Goal: Check status: Check status

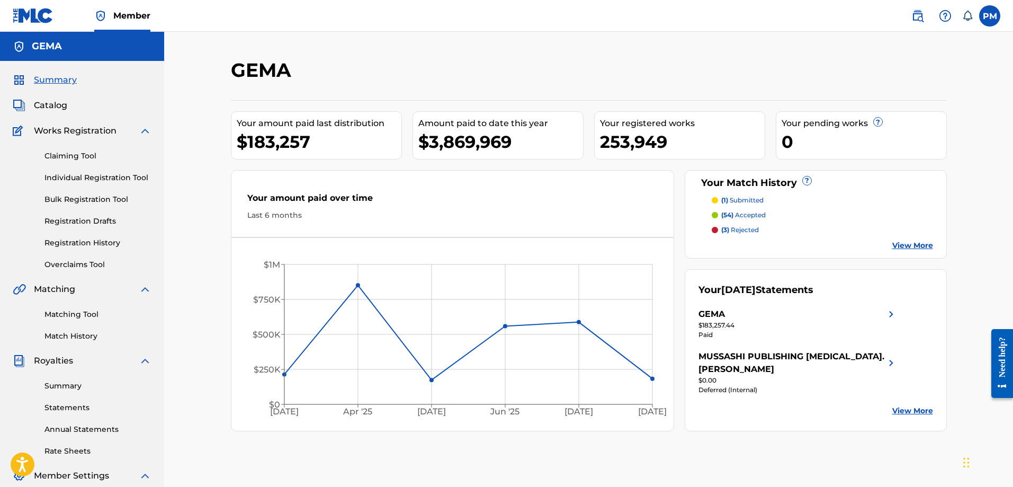
click at [91, 247] on link "Registration History" at bounding box center [97, 242] width 107 height 11
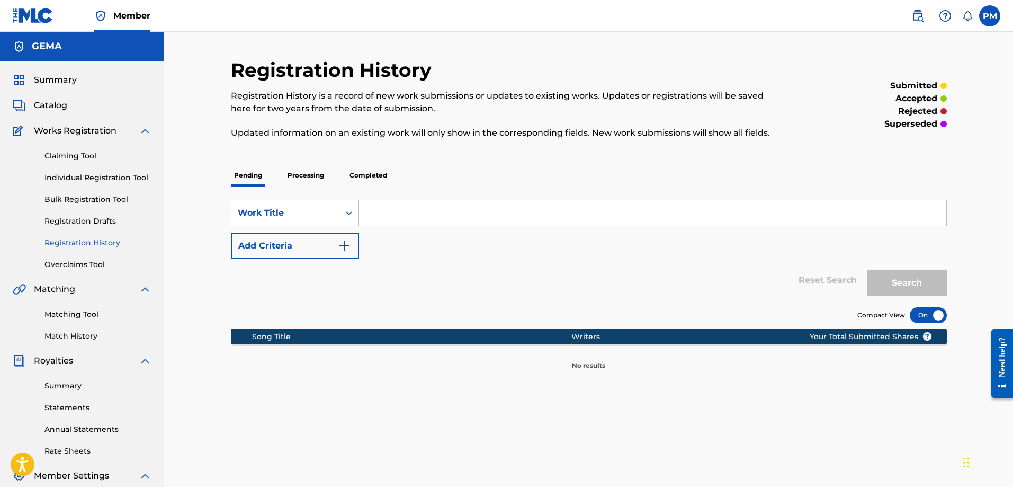
click at [294, 183] on p "Processing" at bounding box center [305, 175] width 43 height 22
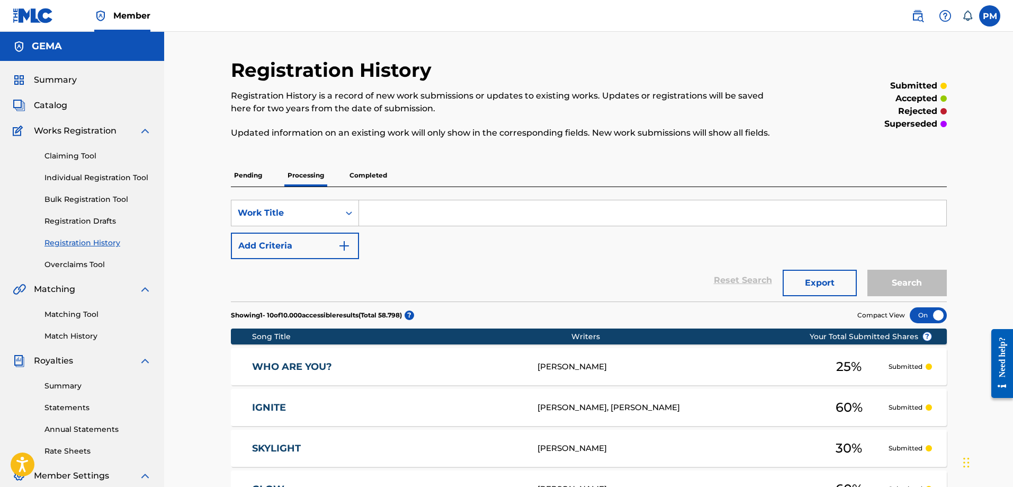
click at [62, 87] on div "Summary Catalog Works Registration Claiming Tool Individual Registration Tool B…" at bounding box center [82, 333] width 164 height 545
click at [58, 84] on span "Summary" at bounding box center [55, 80] width 43 height 13
